Goal: Task Accomplishment & Management: Manage account settings

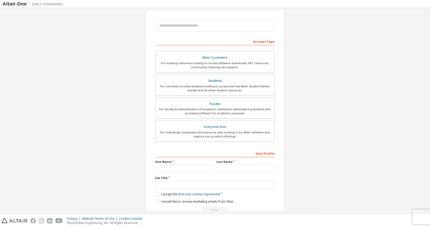
scroll to position [65, 0]
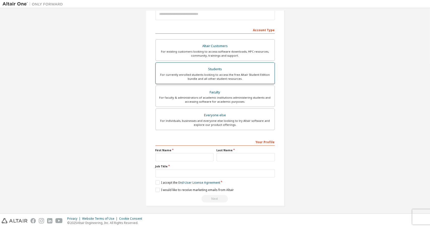
click at [243, 74] on div "For currently enrolled students looking to access the free Altair Student Editi…" at bounding box center [215, 77] width 113 height 8
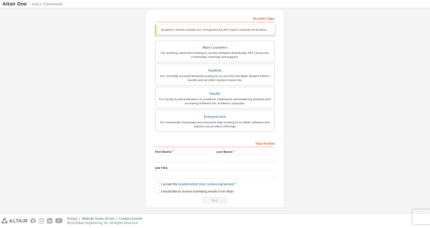
scroll to position [78, 0]
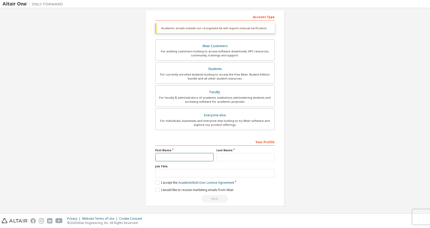
click at [165, 155] on input "text" at bounding box center [184, 157] width 58 height 8
type input "******"
type input "*******"
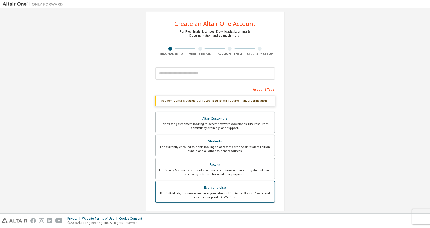
scroll to position [0, 0]
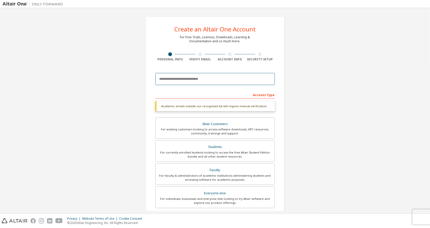
click at [194, 78] on input "email" at bounding box center [214, 79] width 119 height 12
type input "**********"
click at [329, 101] on div "**********" at bounding box center [215, 151] width 425 height 280
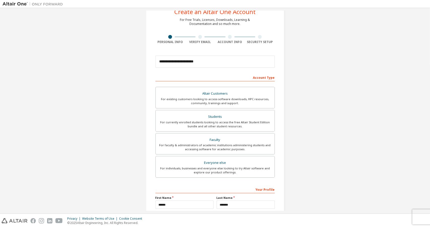
scroll to position [65, 0]
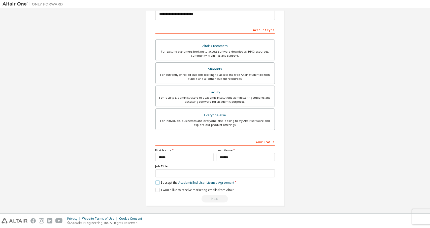
click at [156, 182] on label "I accept the Academic End-User License Agreement" at bounding box center [194, 182] width 79 height 4
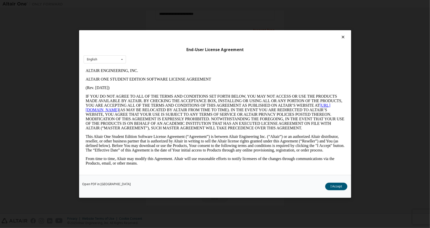
scroll to position [0, 0]
click at [328, 185] on button "I Accept" at bounding box center [336, 187] width 22 height 8
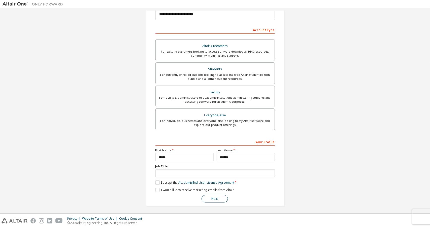
click at [216, 199] on button "Next" at bounding box center [214, 199] width 26 height 8
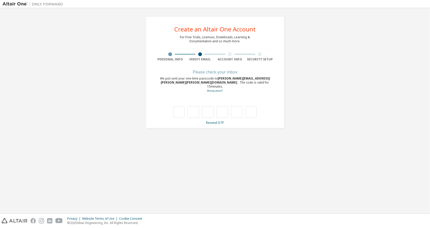
type input "*"
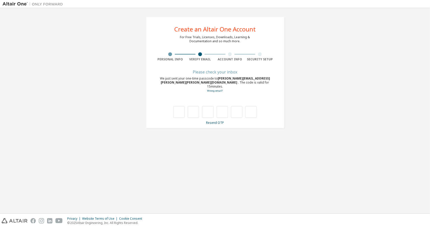
type input "*"
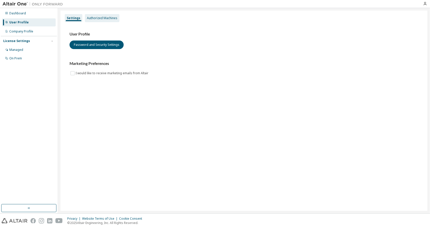
click at [100, 19] on div "Authorized Machines" at bounding box center [102, 18] width 30 height 4
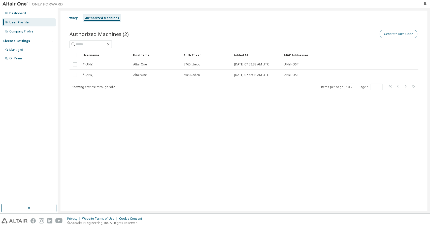
click at [393, 33] on button "Generate Auth Code" at bounding box center [398, 34] width 38 height 9
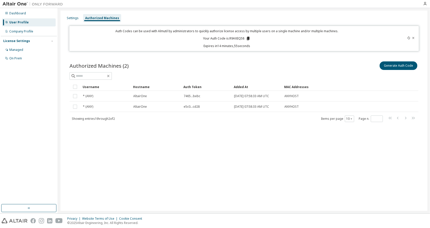
click at [248, 39] on icon at bounding box center [248, 39] width 3 height 4
click at [413, 37] on icon at bounding box center [413, 38] width 3 height 3
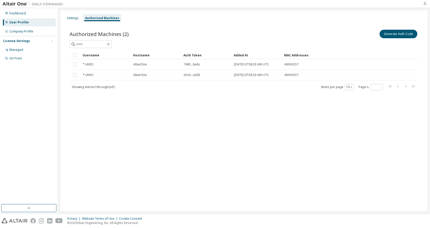
click at [425, 3] on icon "button" at bounding box center [425, 4] width 4 height 4
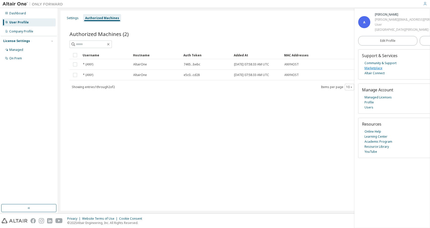
click at [377, 71] on link "Marketplace" at bounding box center [373, 68] width 18 height 5
